Goal: Register for event/course

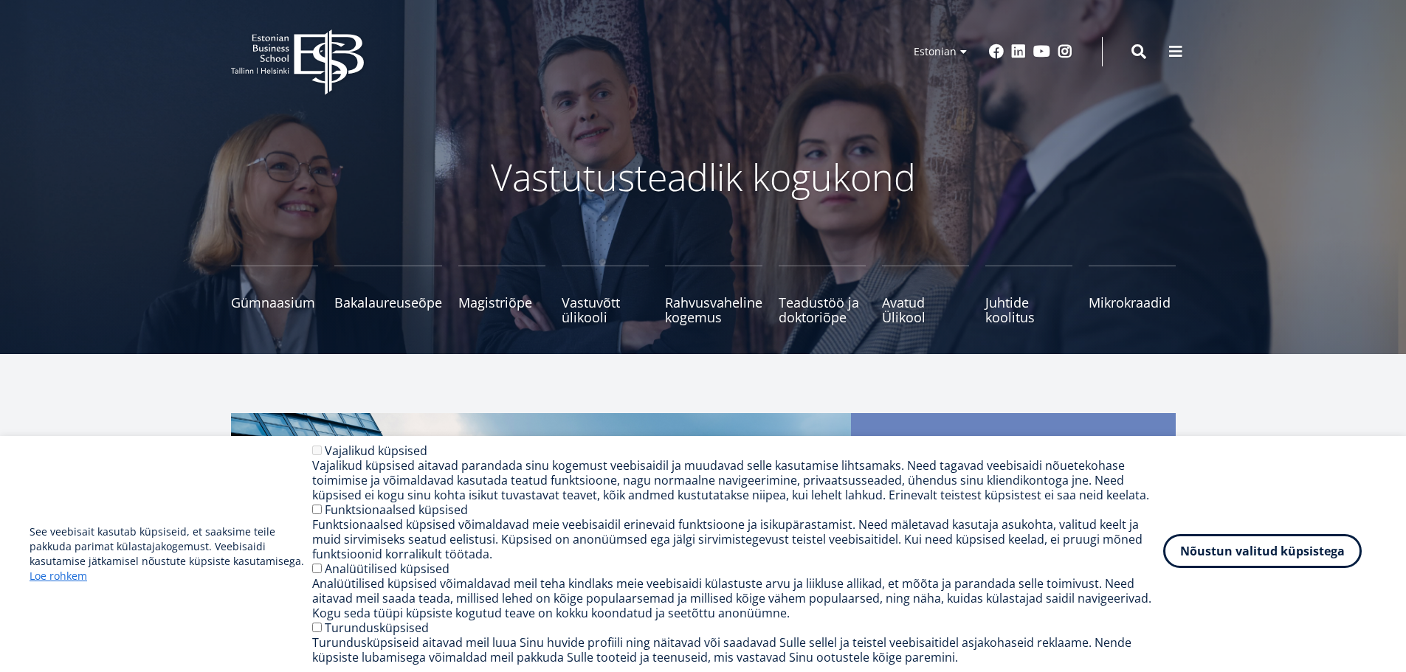
click at [1233, 541] on button "Nõustun valitud küpsistega" at bounding box center [1262, 551] width 199 height 34
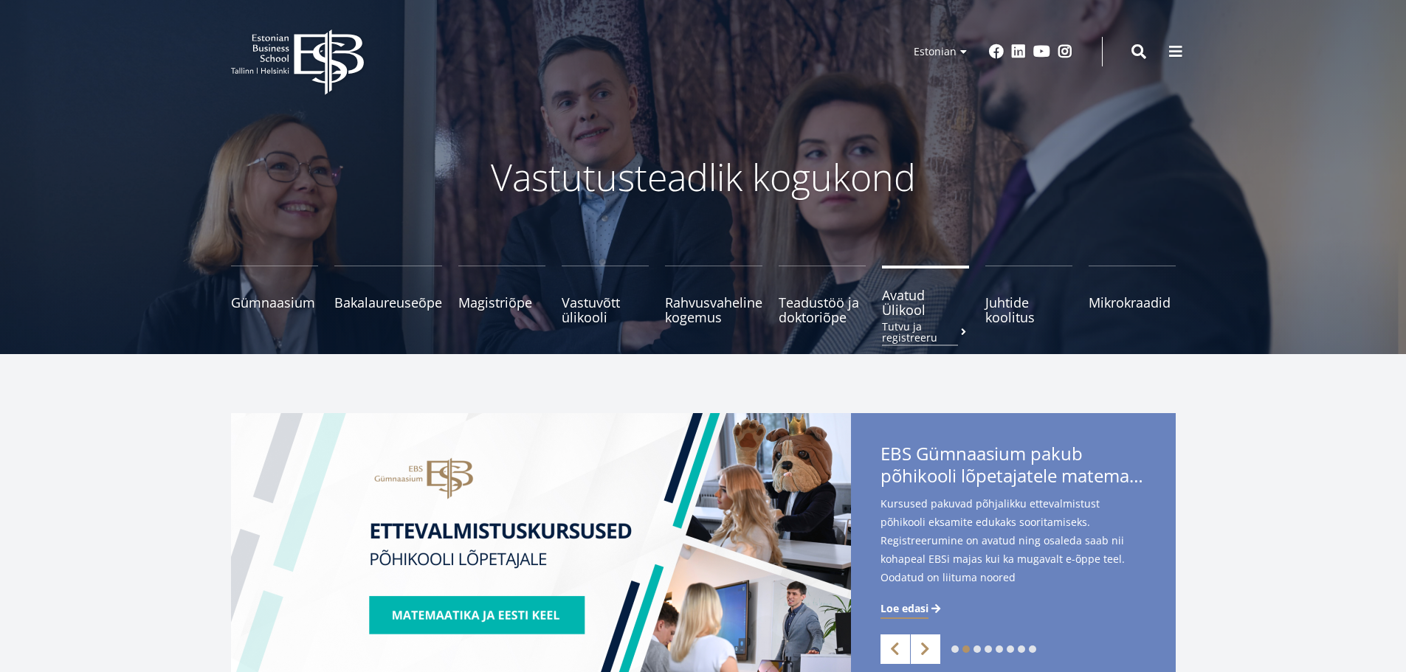
click at [901, 308] on span "Avatud Ülikool Tutvu ja registreeru" at bounding box center [925, 303] width 87 height 30
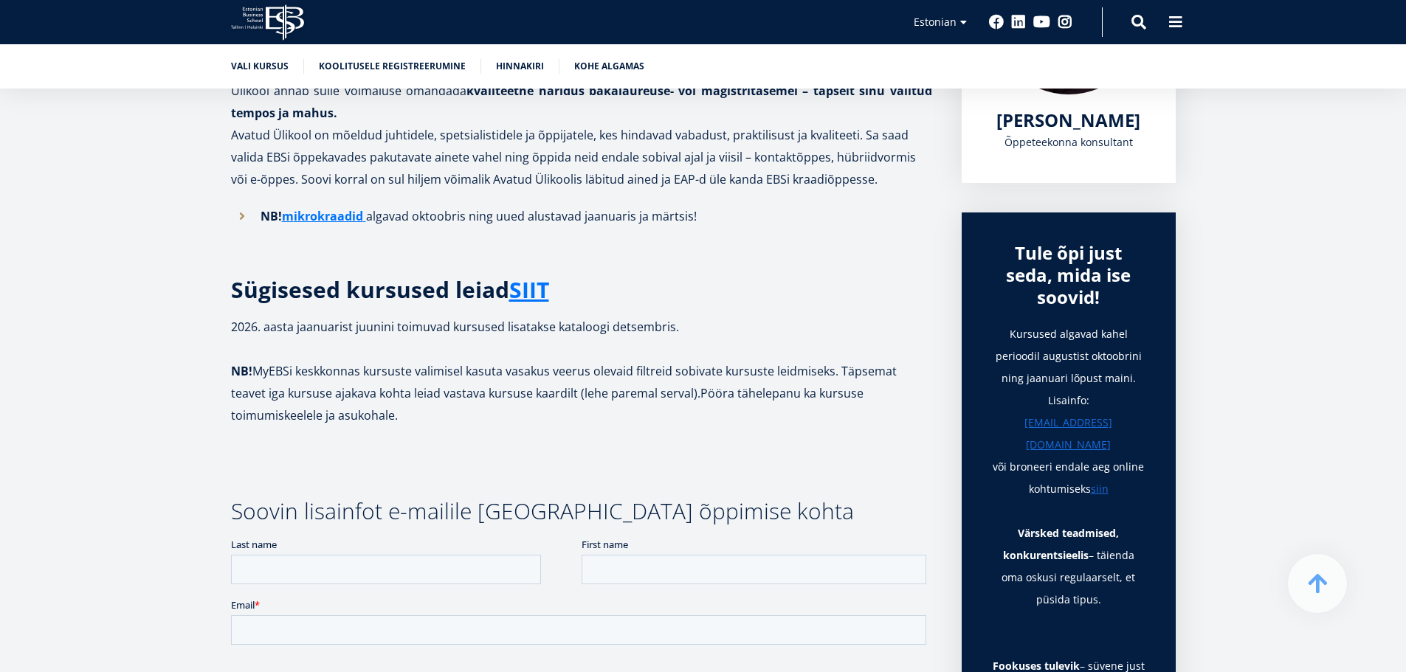
scroll to position [369, 0]
click at [536, 297] on link "SIIT" at bounding box center [529, 291] width 40 height 22
